Goal: Transaction & Acquisition: Subscribe to service/newsletter

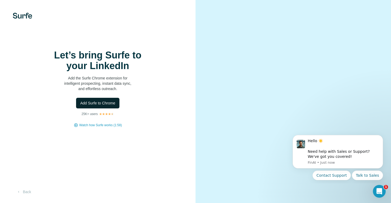
click at [96, 106] on span "Add Surfe to Chrome" at bounding box center [97, 102] width 35 height 5
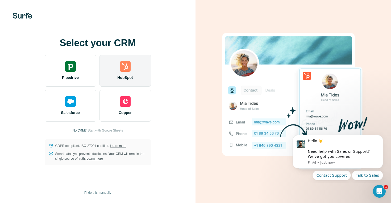
click at [131, 80] on span "HubSpot" at bounding box center [124, 77] width 15 height 5
click at [125, 75] on span "HubSpot" at bounding box center [124, 77] width 15 height 5
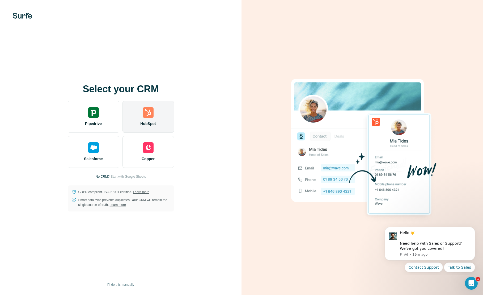
click at [148, 112] on img at bounding box center [148, 112] width 11 height 11
click at [138, 116] on div "HubSpot" at bounding box center [148, 117] width 52 height 32
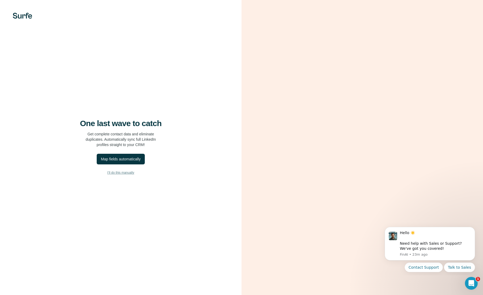
click at [124, 173] on span "I’ll do this manually" at bounding box center [120, 172] width 27 height 5
